Goal: Check status: Check status

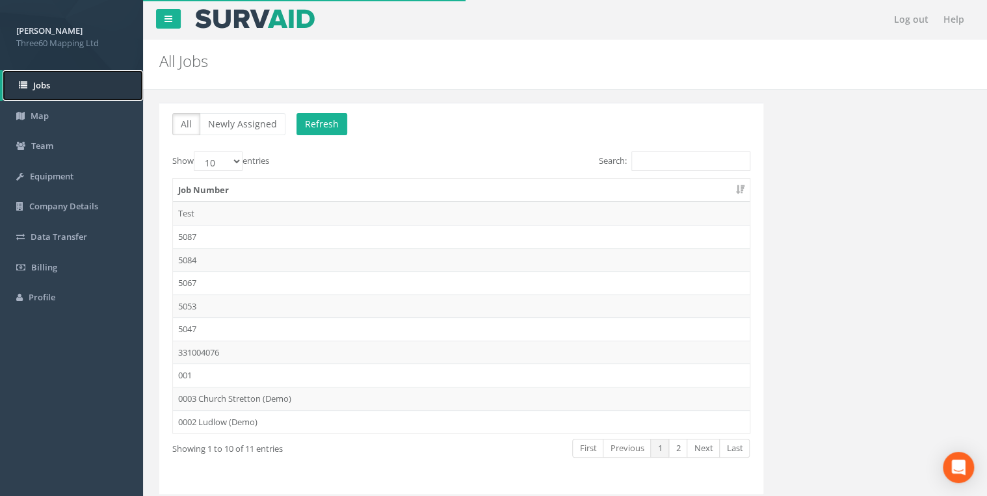
click at [68, 85] on link "Jobs" at bounding box center [73, 85] width 140 height 31
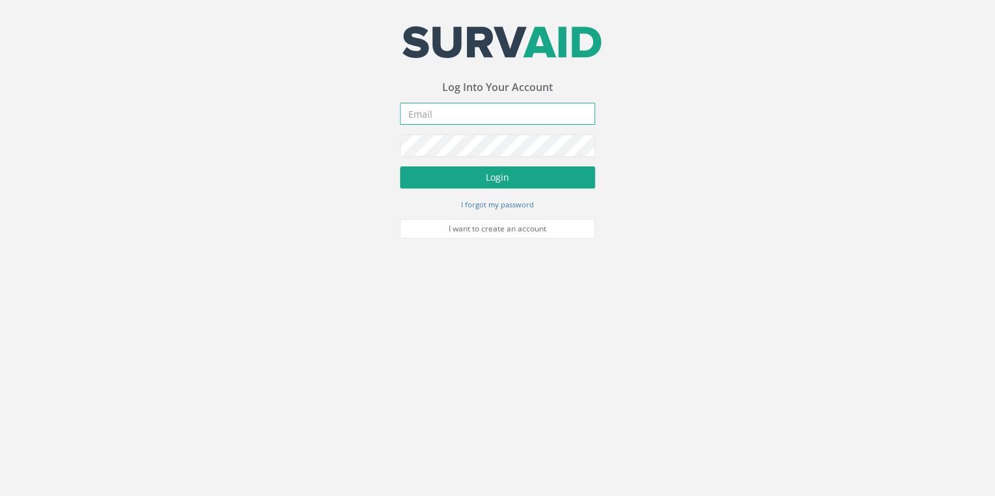
type input "[EMAIL_ADDRESS][DOMAIN_NAME]"
click at [505, 172] on button "Login" at bounding box center [497, 177] width 195 height 22
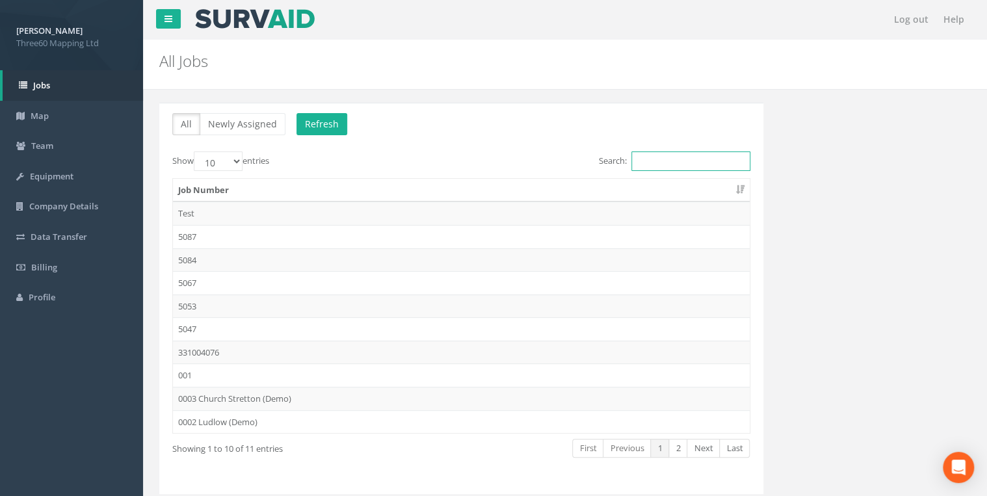
click at [654, 157] on input "Search:" at bounding box center [690, 162] width 119 height 20
paste input "NZ28139801"
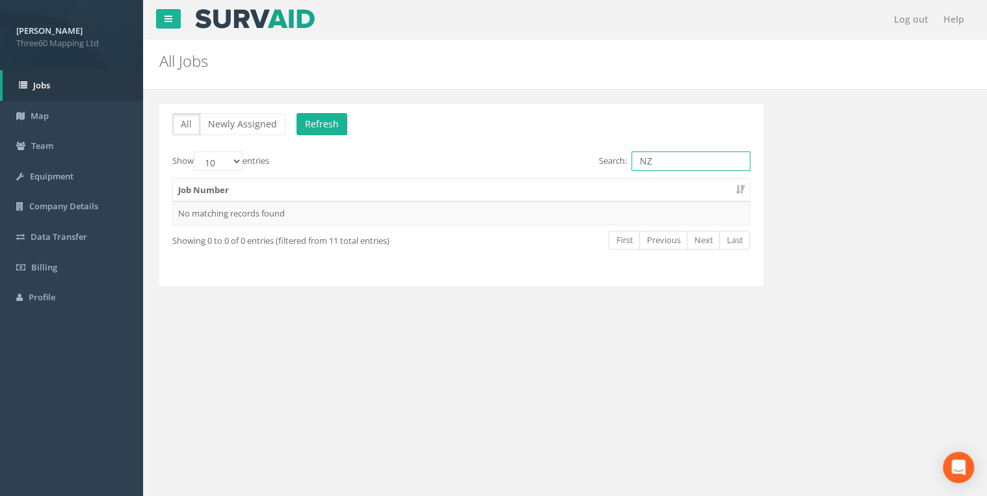
type input "N"
type input "9801"
drag, startPoint x: 699, startPoint y: 163, endPoint x: 629, endPoint y: 167, distance: 70.4
click at [631, 167] on input "9801" at bounding box center [690, 162] width 119 height 20
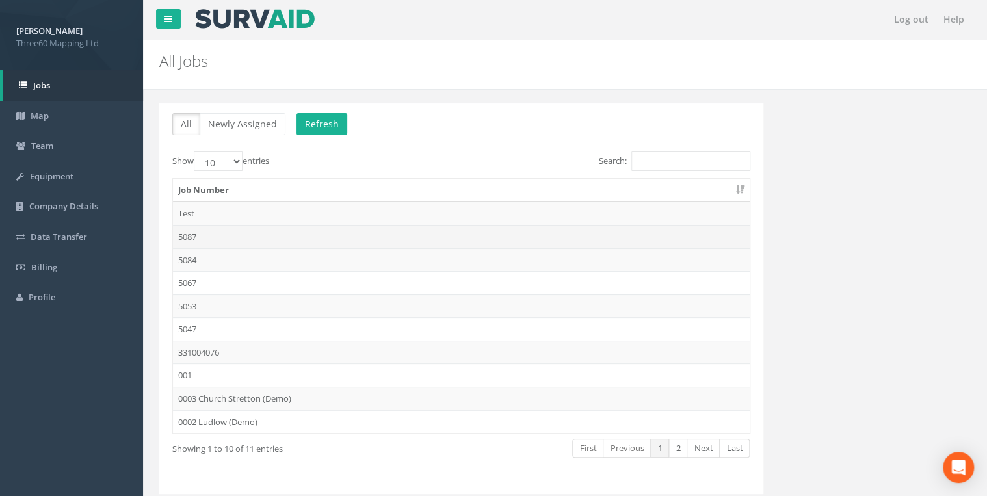
click at [193, 237] on td "5087" at bounding box center [461, 236] width 577 height 23
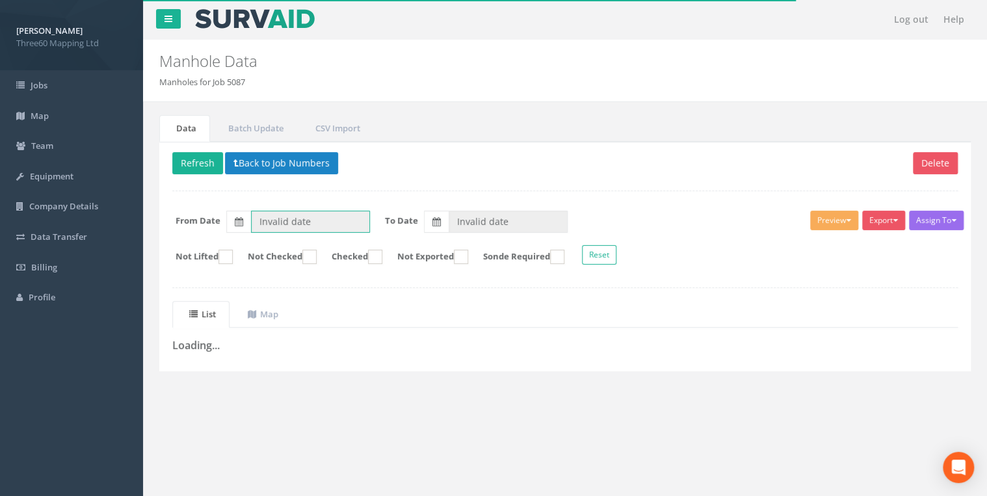
click at [302, 218] on input "Invalid date" at bounding box center [310, 222] width 119 height 22
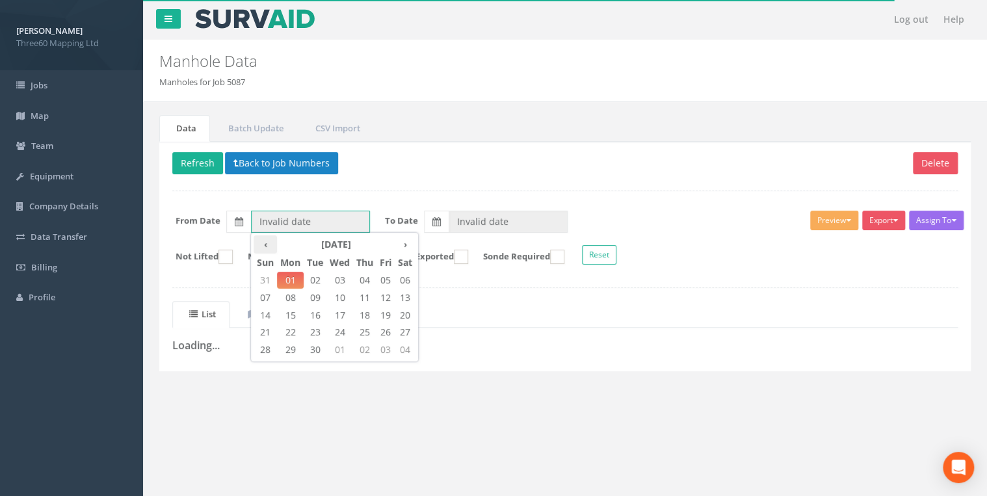
click at [269, 243] on th "‹" at bounding box center [265, 244] width 23 height 18
click at [320, 345] on span "26" at bounding box center [315, 349] width 23 height 17
type input "[DATE]"
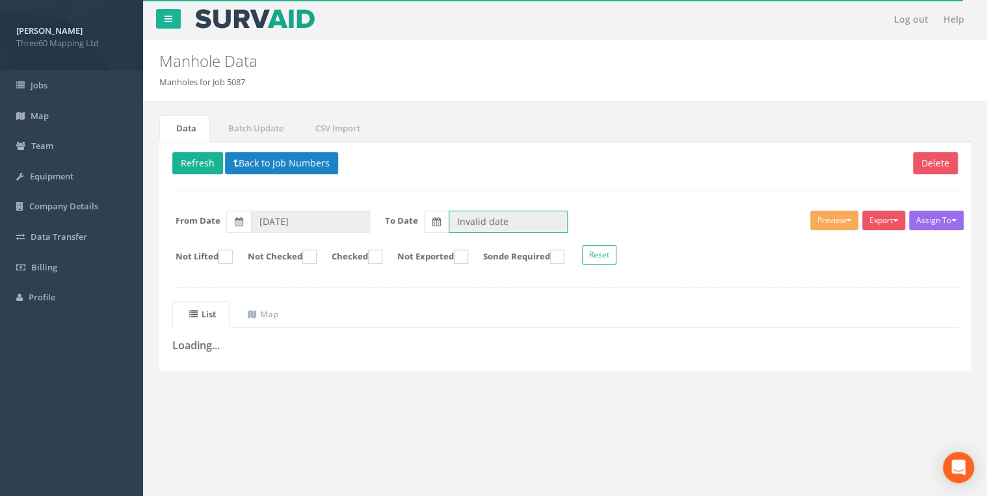
click at [488, 224] on input "Invalid date" at bounding box center [508, 222] width 119 height 22
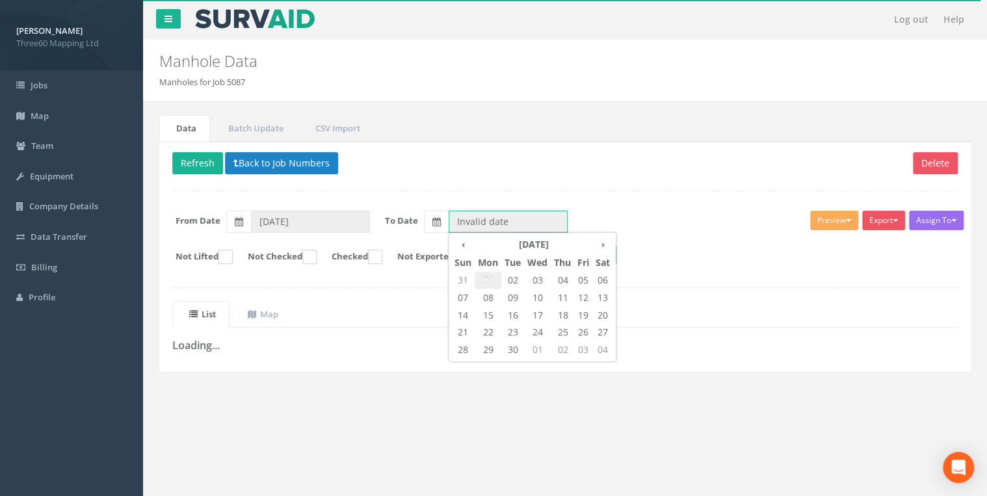
click at [494, 283] on span "01" at bounding box center [488, 280] width 27 height 17
type input "[DATE]"
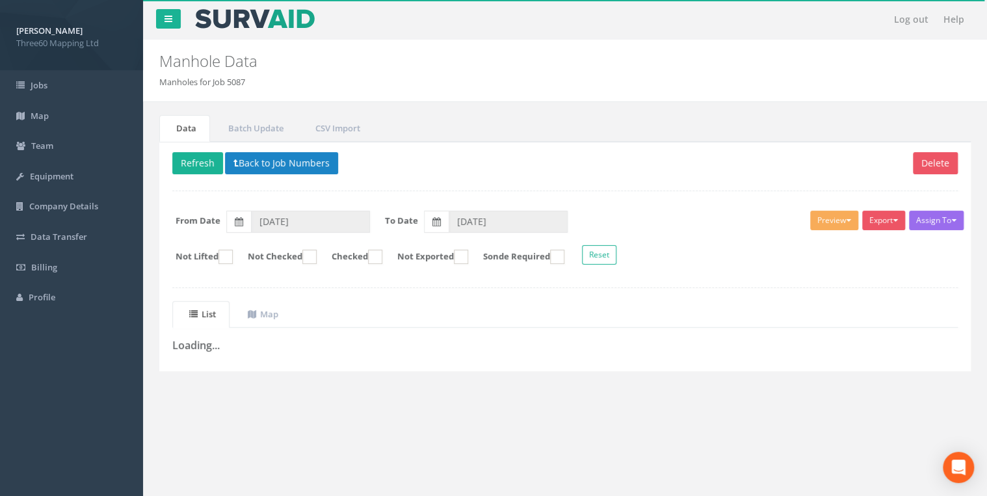
click at [556, 179] on div "Delete Refresh Back to Job Numbers Assign To No Companies Added Export 360 Manh…" at bounding box center [565, 257] width 812 height 230
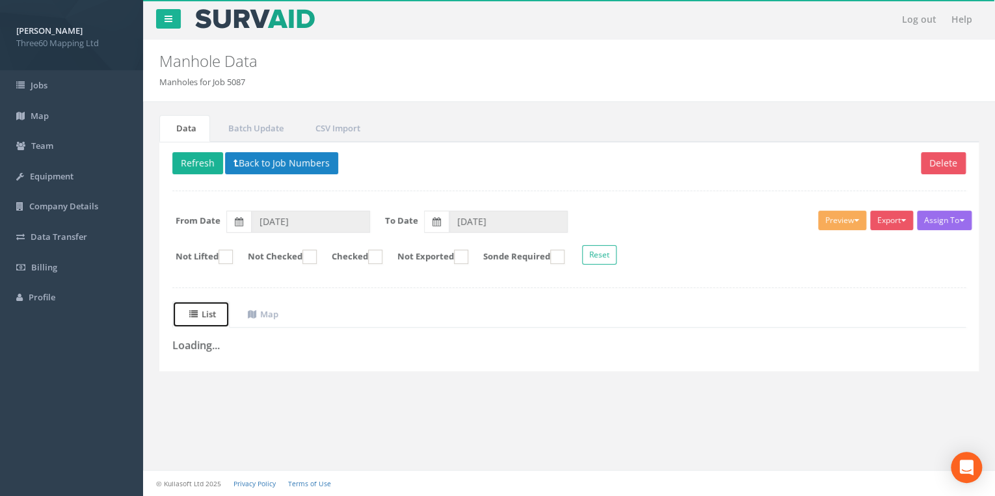
drag, startPoint x: 204, startPoint y: 321, endPoint x: 209, endPoint y: 315, distance: 7.8
click at [204, 320] on link "List" at bounding box center [200, 314] width 57 height 27
click at [211, 315] on uib-tab-heading "List" at bounding box center [202, 314] width 27 height 12
click at [275, 317] on uib-tab-heading "Map" at bounding box center [263, 314] width 31 height 12
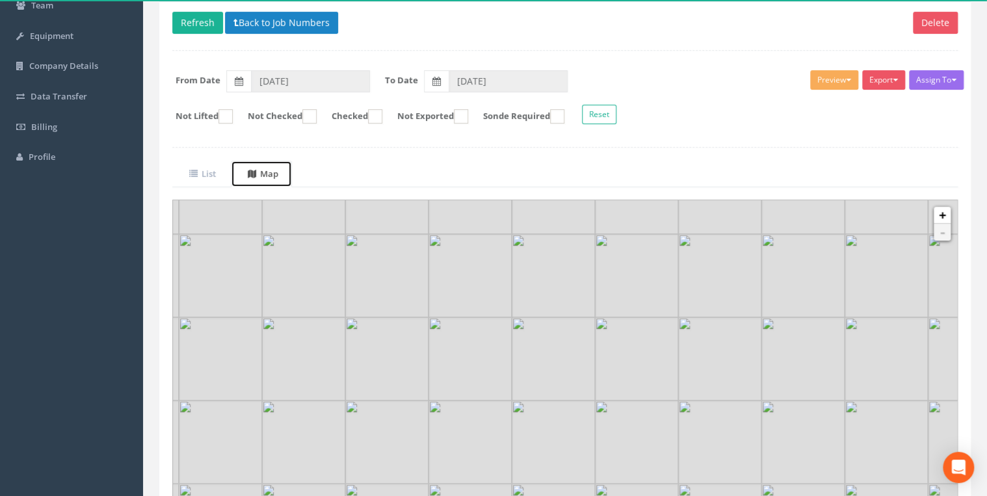
scroll to position [224, 0]
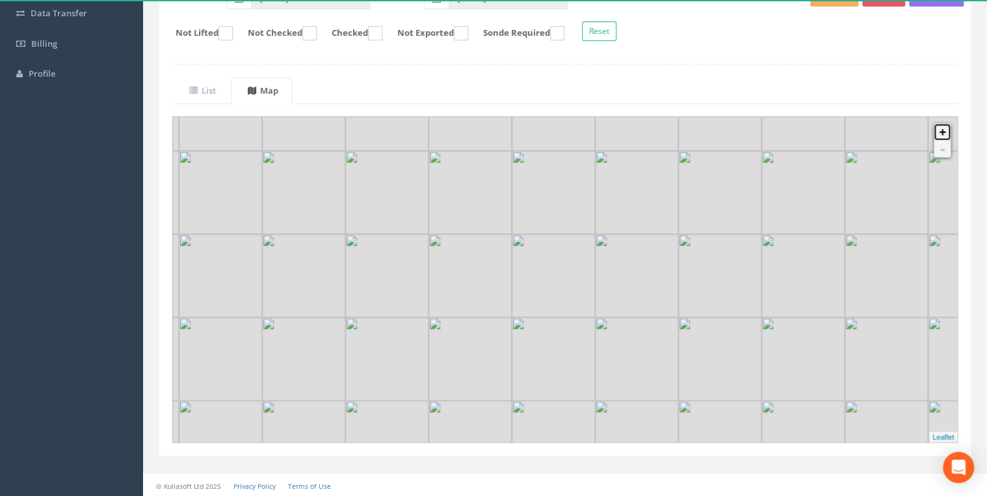
click at [945, 130] on link "+" at bounding box center [942, 132] width 17 height 17
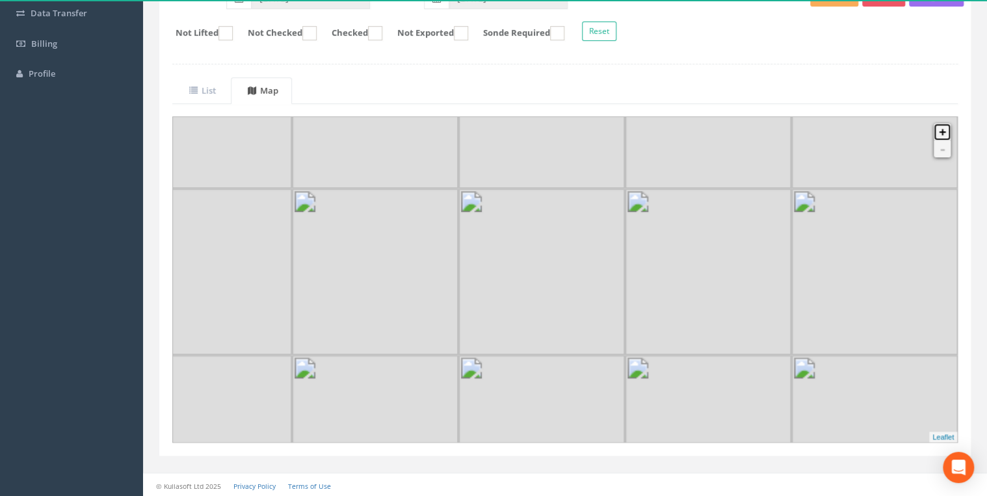
click at [945, 130] on link "+" at bounding box center [942, 132] width 17 height 17
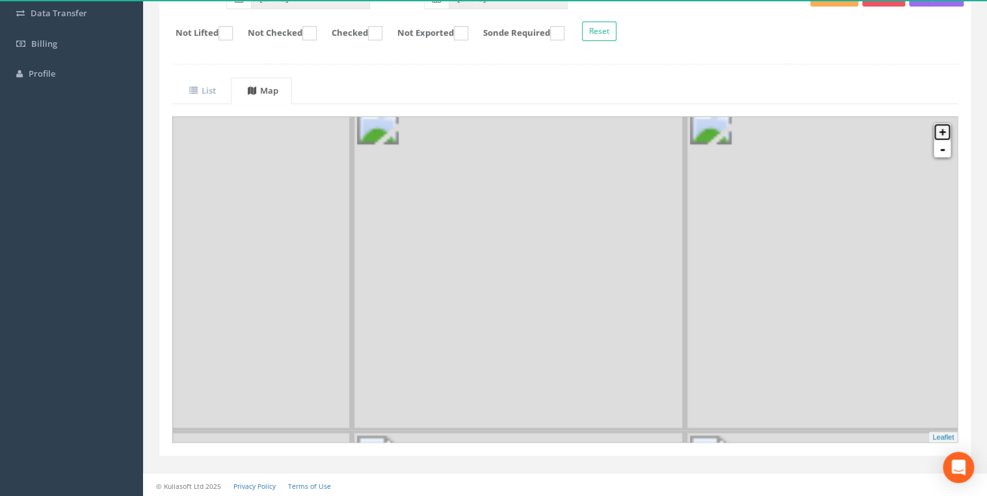
click at [945, 130] on link "+" at bounding box center [942, 132] width 17 height 17
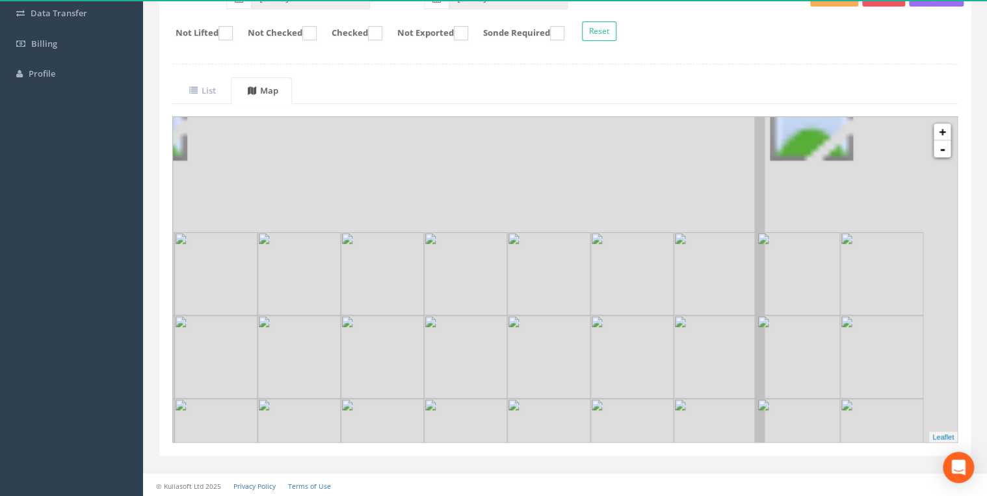
drag, startPoint x: 600, startPoint y: 280, endPoint x: 575, endPoint y: 394, distance: 116.9
click at [575, 394] on img at bounding box center [548, 356] width 83 height 83
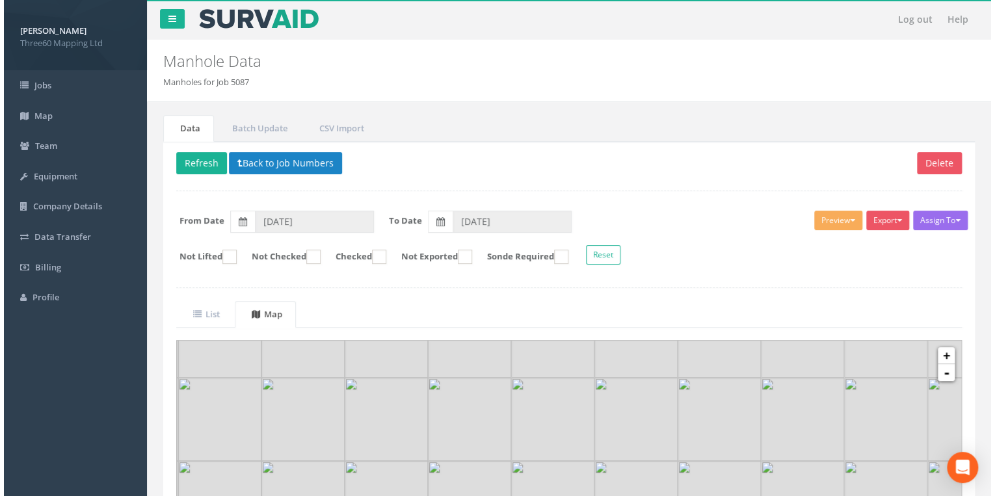
scroll to position [0, 0]
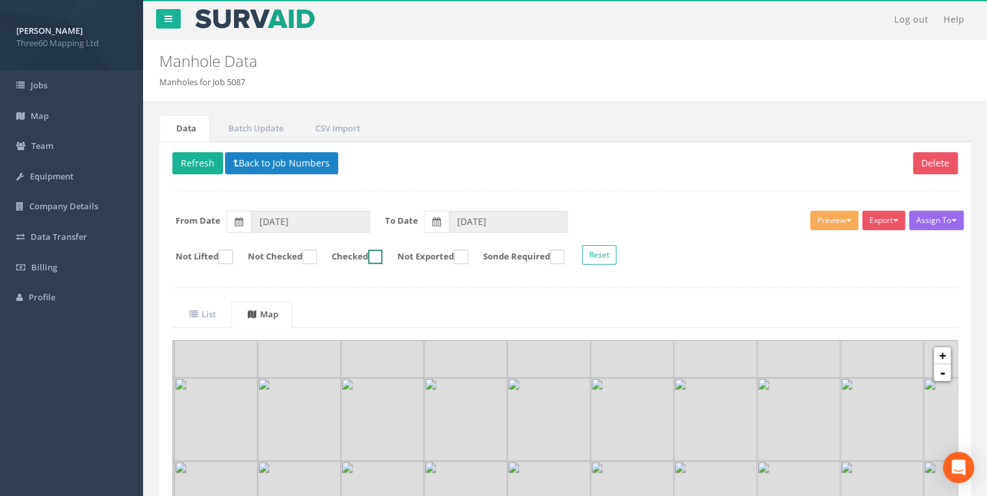
click at [363, 253] on input "Checked" at bounding box center [359, 263] width 8 height 22
click at [275, 221] on input "[DATE]" at bounding box center [310, 222] width 119 height 22
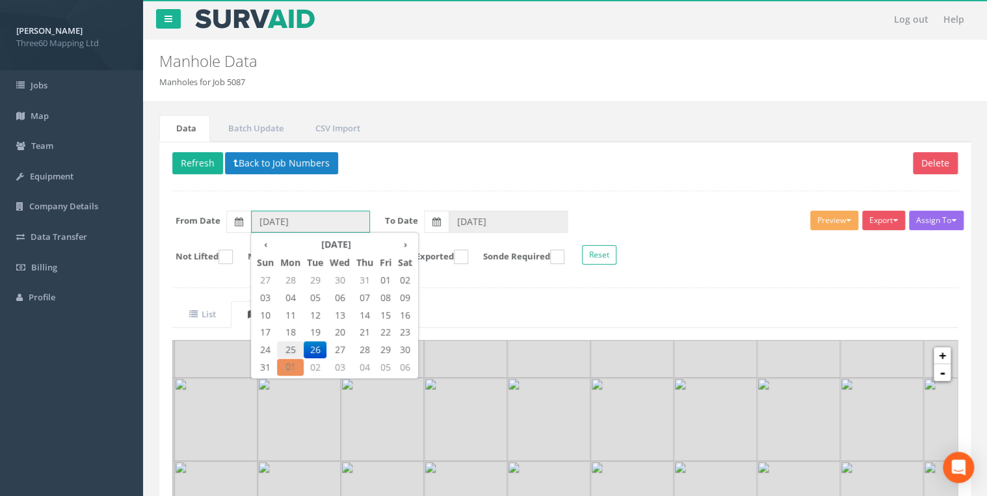
click at [299, 346] on span "25" at bounding box center [290, 349] width 27 height 17
type input "[DATE]"
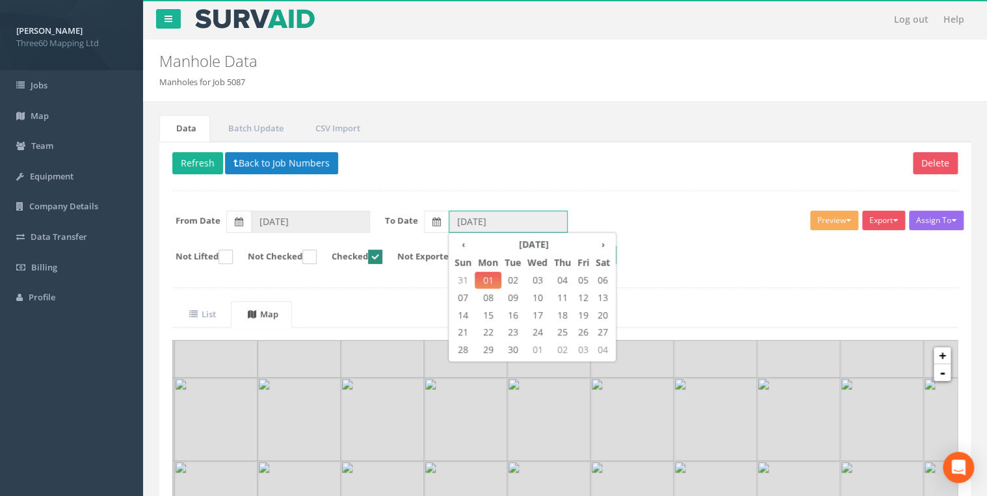
click at [469, 218] on input "[DATE]" at bounding box center [508, 222] width 119 height 22
click at [464, 241] on th "‹" at bounding box center [462, 244] width 23 height 18
click at [517, 346] on span "26" at bounding box center [512, 349] width 23 height 17
type input "[DATE]"
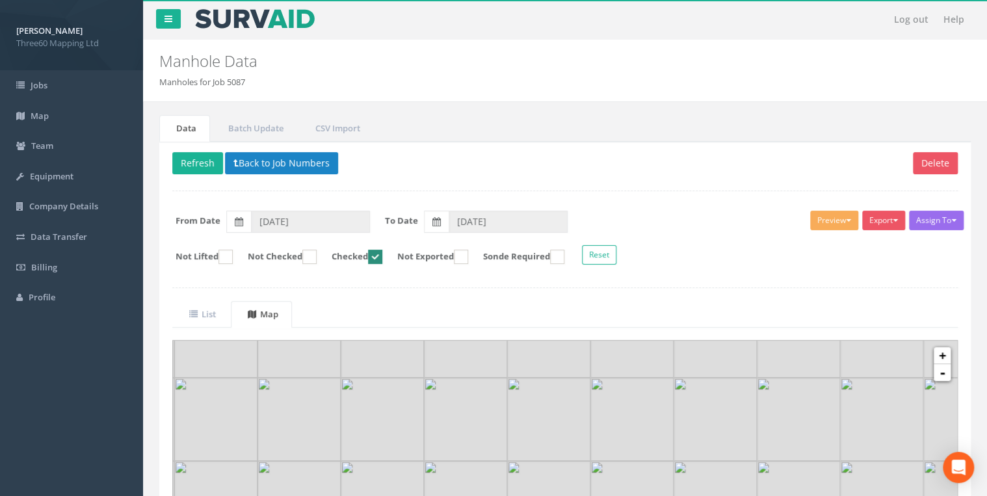
click at [498, 185] on div "Delete Refresh Back to Job Numbers Assign To No Companies Added Export 360 Manh…" at bounding box center [565, 411] width 812 height 538
click at [216, 159] on button "Refresh" at bounding box center [197, 163] width 51 height 22
click at [382, 255] on ins at bounding box center [375, 257] width 14 height 14
click at [382, 257] on ins at bounding box center [375, 257] width 14 height 14
checkbox input "false"
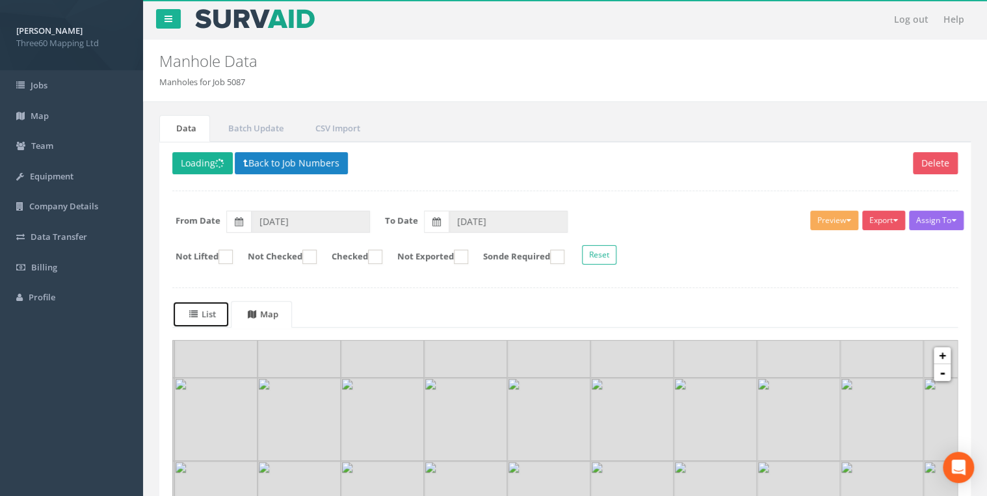
click at [203, 313] on uib-tab-heading "List" at bounding box center [202, 314] width 27 height 12
